Goal: Task Accomplishment & Management: Use online tool/utility

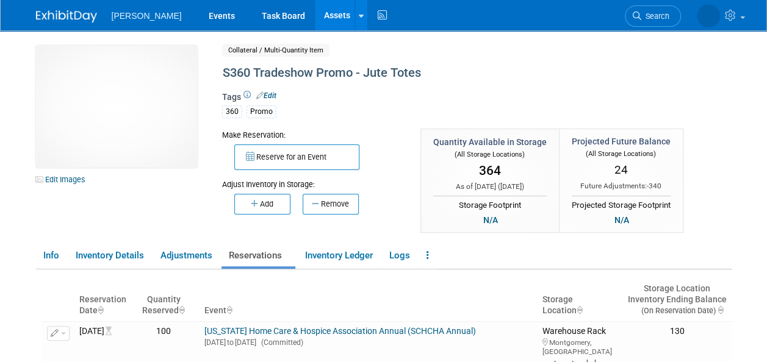
click at [315, 9] on link "Assets" at bounding box center [337, 15] width 45 height 31
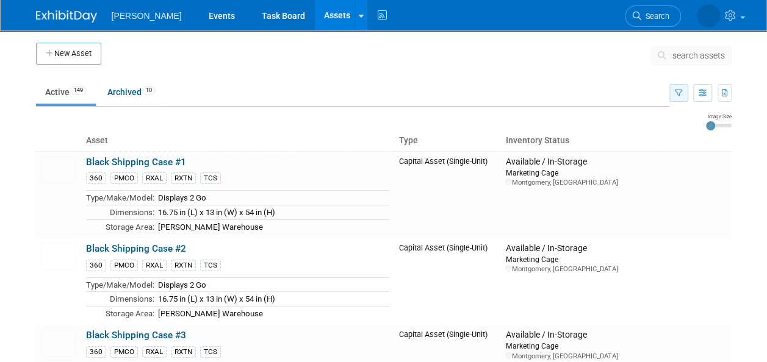
click at [677, 91] on icon "button" at bounding box center [679, 94] width 8 height 8
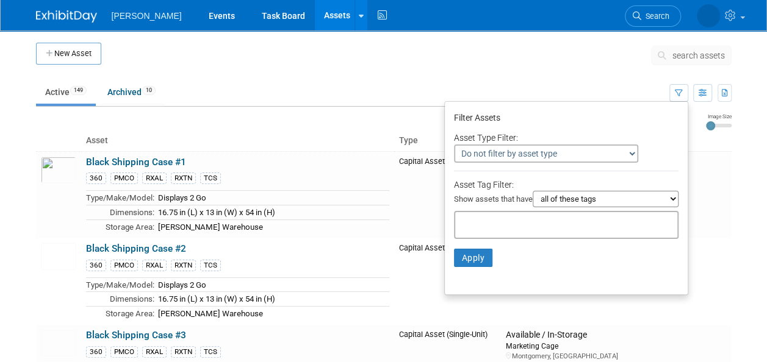
click at [351, 63] on td at bounding box center [376, 58] width 550 height 31
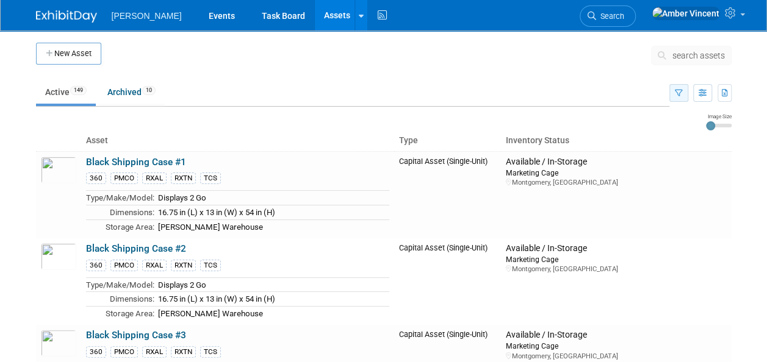
click at [676, 95] on icon "button" at bounding box center [679, 94] width 8 height 8
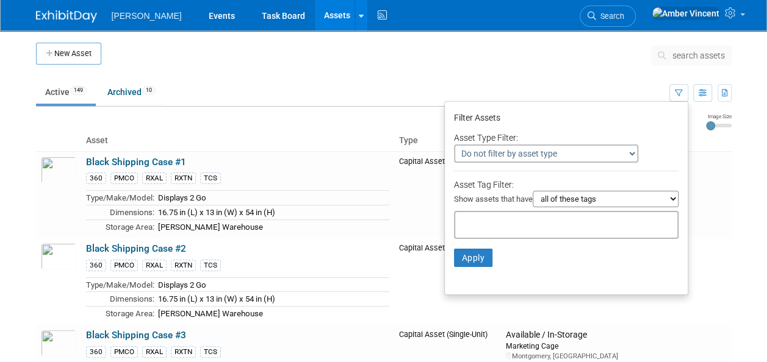
click at [517, 216] on div at bounding box center [566, 225] width 225 height 28
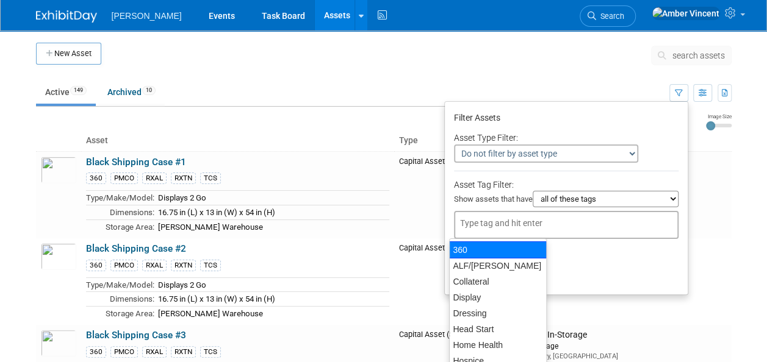
click at [480, 249] on div "360" at bounding box center [498, 250] width 98 height 17
type input "360"
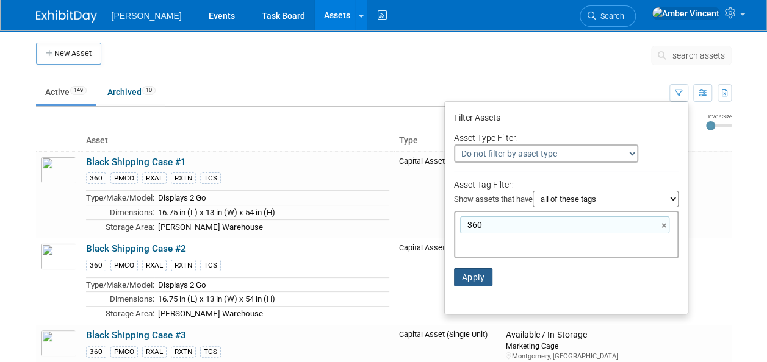
click at [472, 275] on button "Apply" at bounding box center [473, 277] width 39 height 18
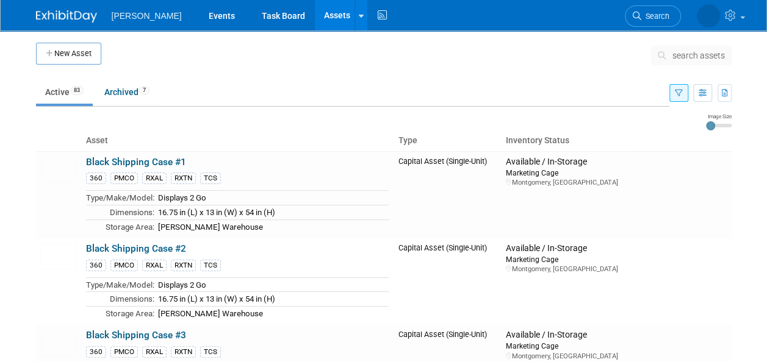
click at [681, 100] on button "button" at bounding box center [678, 93] width 19 height 18
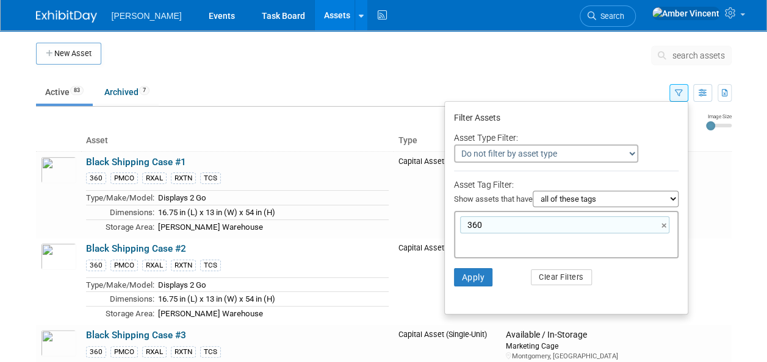
click at [491, 245] on input "text" at bounding box center [509, 243] width 98 height 12
type input "promo"
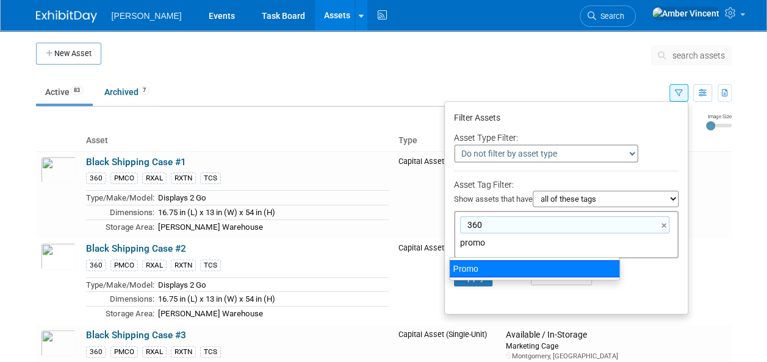
click at [488, 268] on div "Promo" at bounding box center [534, 269] width 171 height 17
type input "360, Promo"
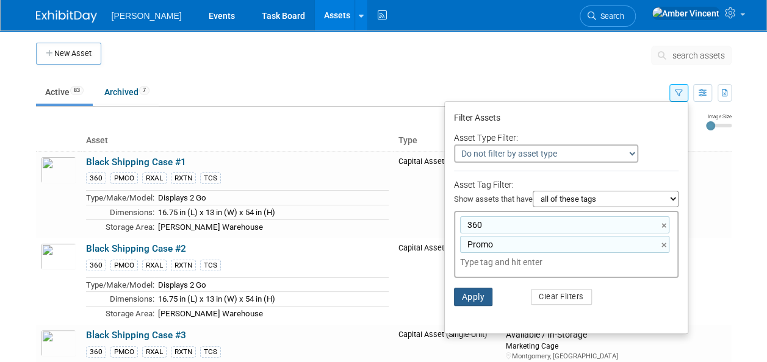
click at [464, 293] on button "Apply" at bounding box center [473, 297] width 39 height 18
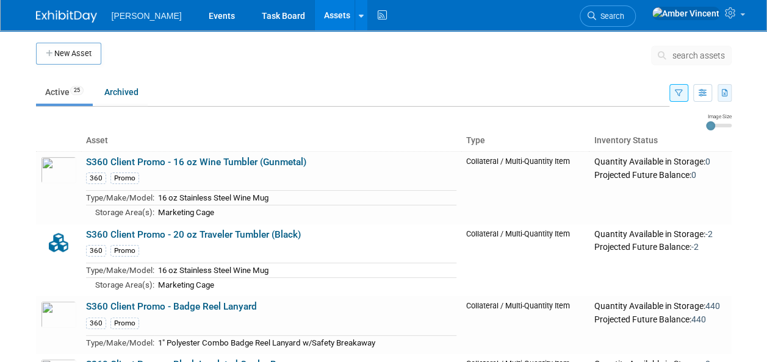
click at [727, 91] on icon "button" at bounding box center [725, 94] width 7 height 8
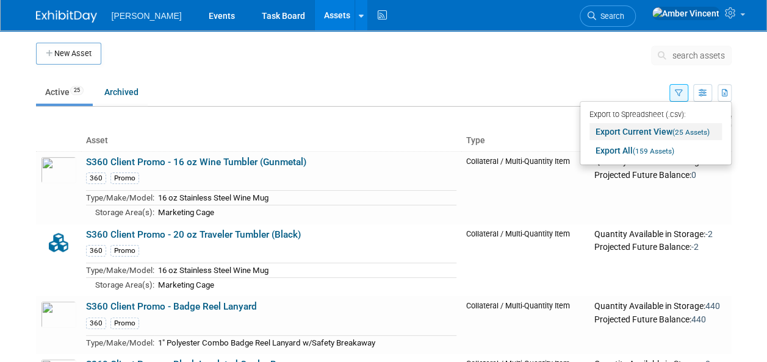
click at [619, 132] on link "Export Current View (25 Assets)" at bounding box center [655, 131] width 132 height 17
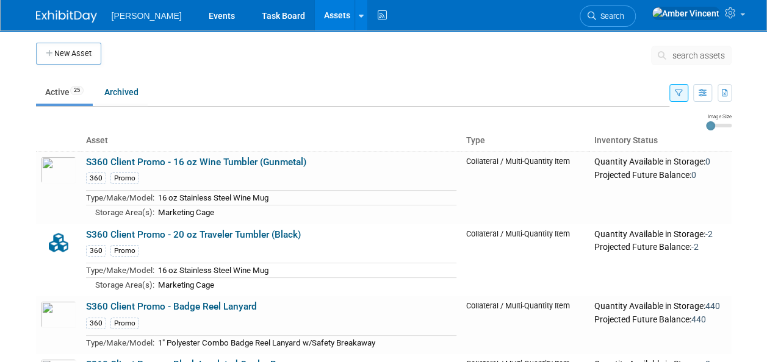
click at [367, 133] on th "Asset" at bounding box center [271, 141] width 380 height 21
